Goal: Transaction & Acquisition: Purchase product/service

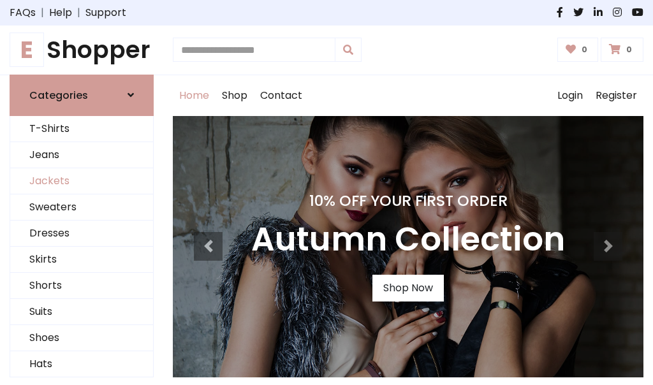
click at [82, 181] on link "Jackets" at bounding box center [81, 181] width 143 height 26
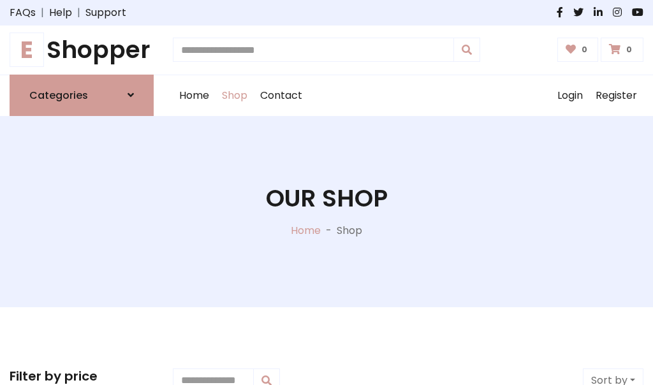
scroll to position [576, 0]
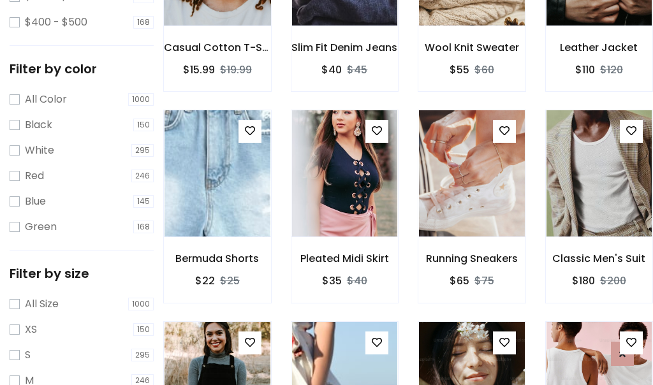
scroll to position [64, 0]
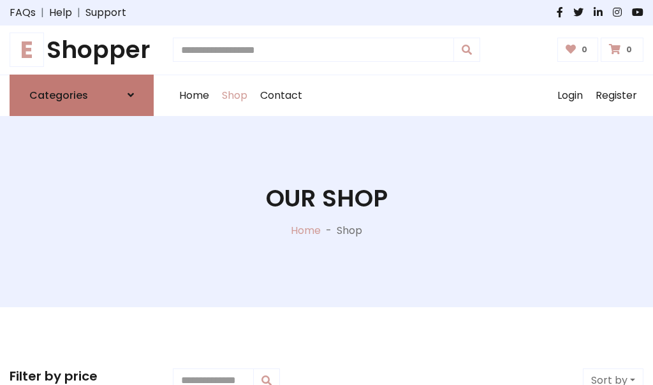
click at [82, 95] on h6 "Categories" at bounding box center [58, 95] width 59 height 12
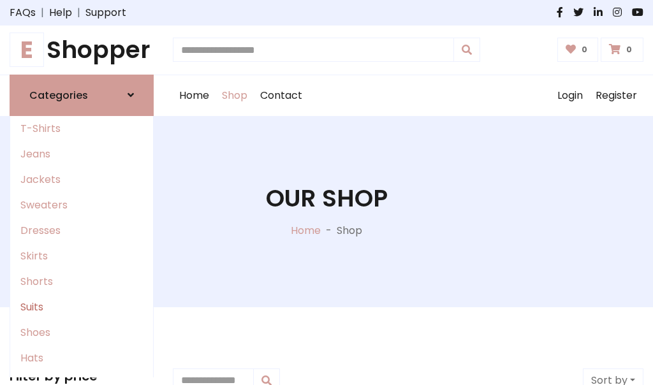
click at [82, 307] on link "Suits" at bounding box center [81, 307] width 143 height 25
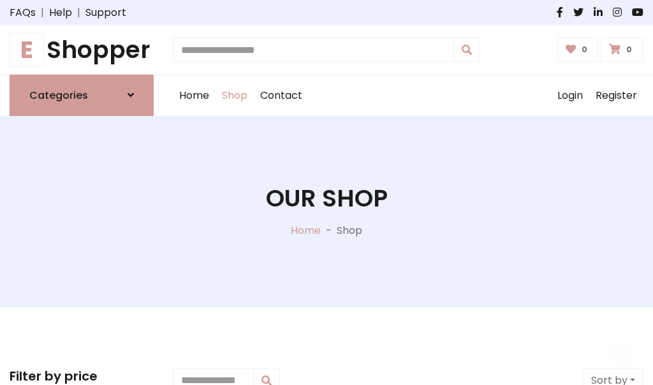
scroll to position [921, 0]
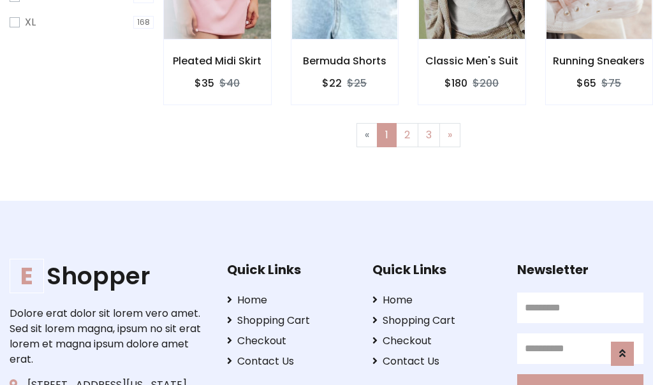
scroll to position [857, 0]
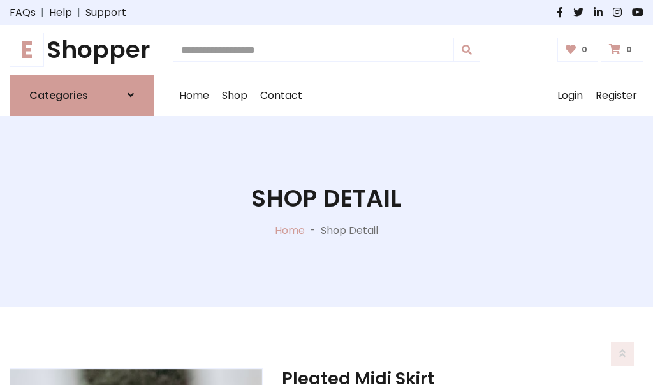
scroll to position [1191, 0]
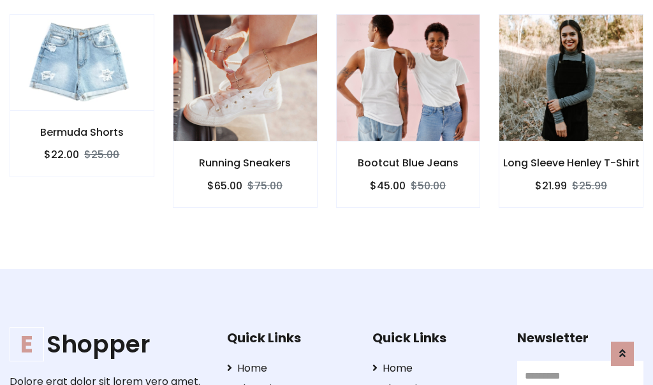
scroll to position [1190, 0]
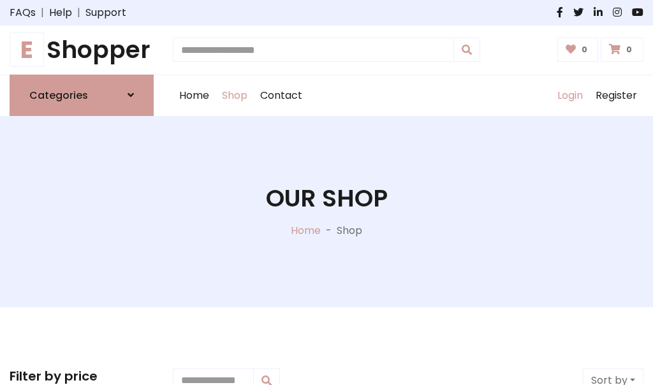
click at [569, 95] on link "Login" at bounding box center [570, 95] width 38 height 41
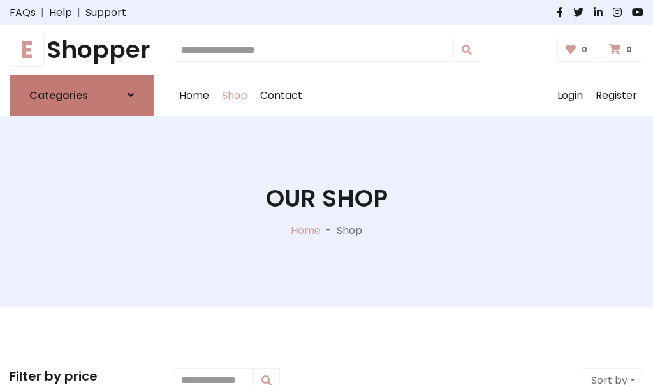
click at [131, 95] on icon at bounding box center [130, 95] width 6 height 10
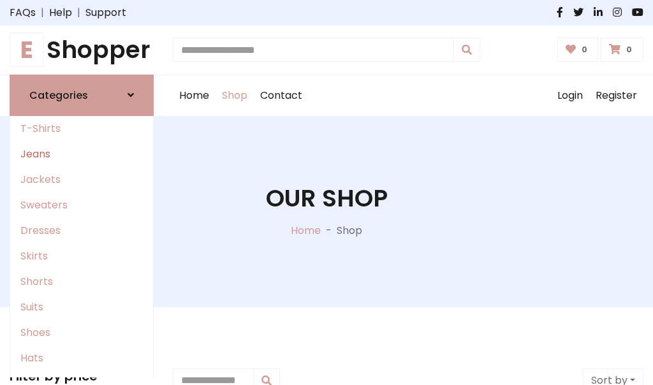
click at [82, 154] on link "Jeans" at bounding box center [81, 154] width 143 height 25
